Goal: Information Seeking & Learning: Learn about a topic

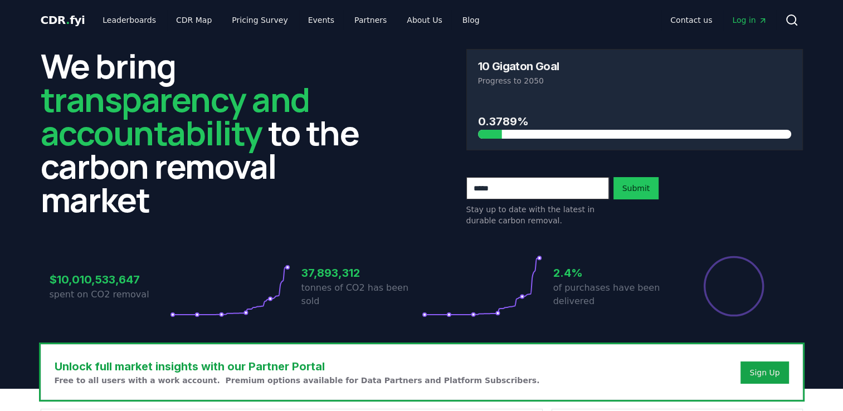
click at [316, 289] on p "tonnes of CO2 has been sold" at bounding box center [361, 294] width 120 height 27
click at [124, 18] on link "Leaderboards" at bounding box center [129, 20] width 71 height 20
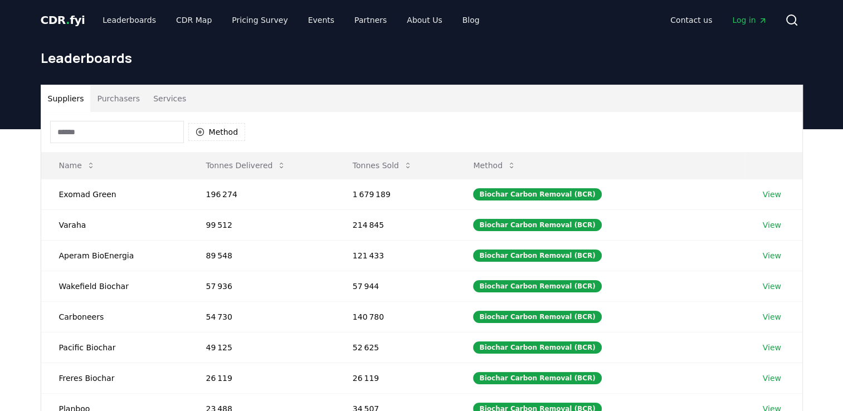
click at [138, 130] on input at bounding box center [117, 132] width 134 height 22
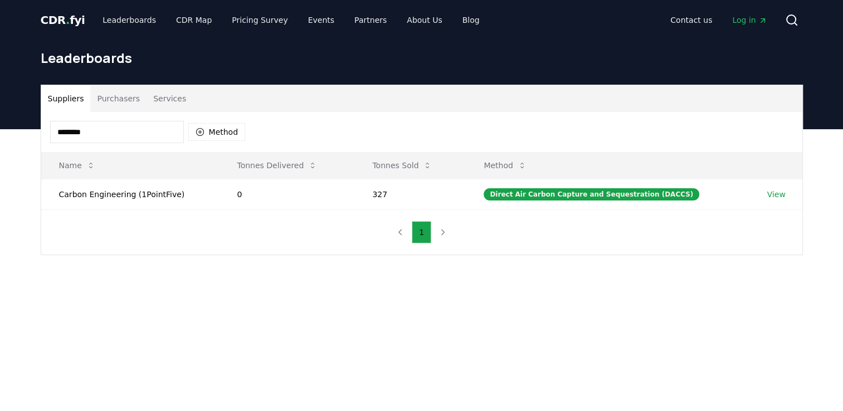
drag, startPoint x: 138, startPoint y: 130, endPoint x: -4, endPoint y: 132, distance: 141.6
click at [0, 132] on html "CDR . fyi Leaderboards CDR Map Pricing Survey Events Partners About Us Blog Con…" at bounding box center [421, 359] width 843 height 719
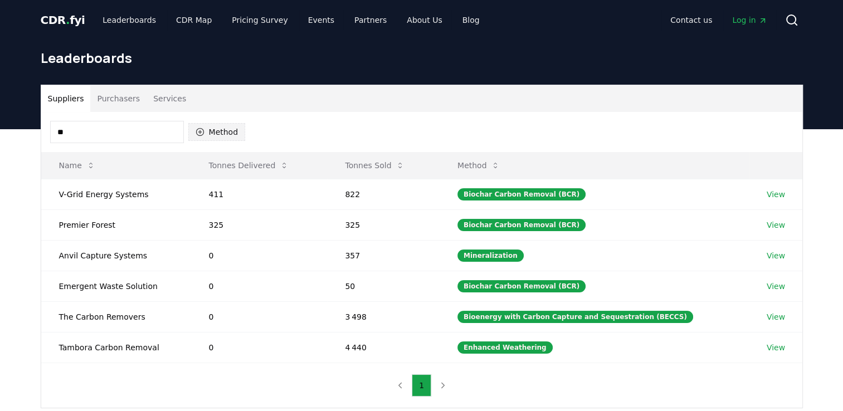
type input "*"
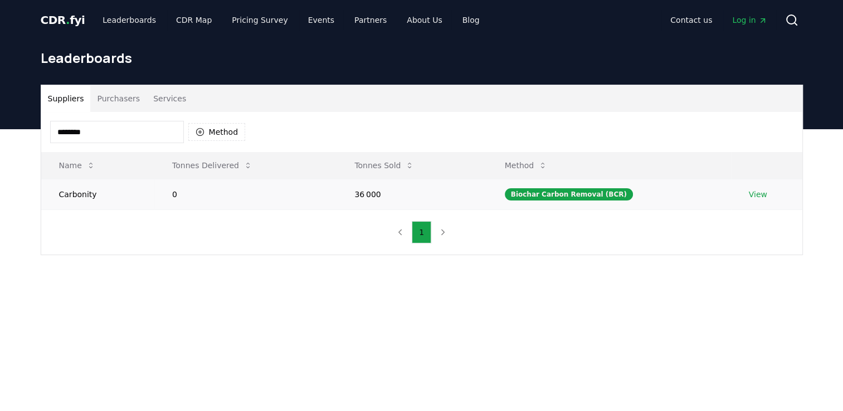
type input "********"
click at [79, 191] on td "Carbonity" at bounding box center [98, 194] width 114 height 31
click at [552, 189] on div "Biochar Carbon Removal (BCR)" at bounding box center [569, 194] width 128 height 12
click at [753, 198] on link "View" at bounding box center [758, 194] width 18 height 11
